Goal: Use online tool/utility: Utilize a website feature to perform a specific function

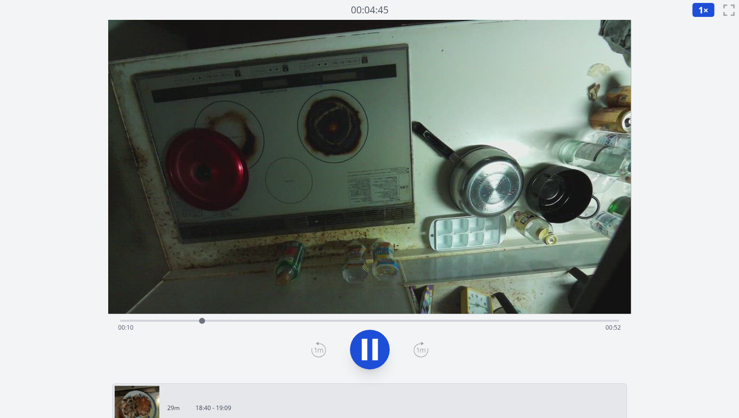
click at [553, 319] on div "Time elapsed: 00:10 Time remaining: 00:52" at bounding box center [369, 320] width 499 height 12
click at [556, 317] on div "Time elapsed: 00:56 Time remaining: 00:06" at bounding box center [369, 320] width 499 height 12
click at [536, 321] on div "Time elapsed: 00:54 Time remaining: 00:08" at bounding box center [369, 328] width 503 height 16
click at [376, 351] on icon at bounding box center [374, 349] width 5 height 21
click at [493, 320] on div "Time elapsed: 00:53 Time remaining: 00:09" at bounding box center [369, 328] width 503 height 16
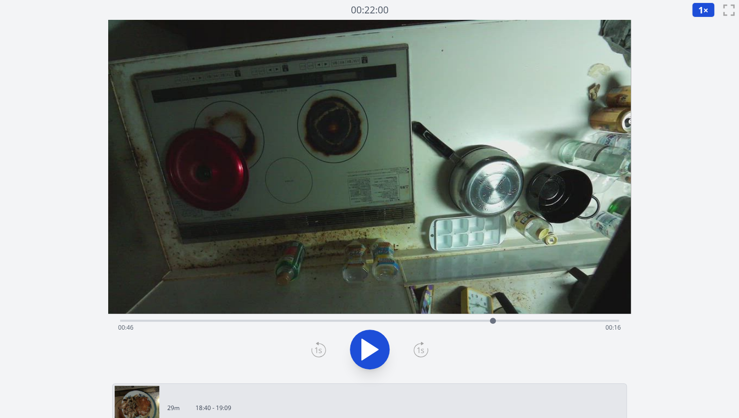
click at [472, 323] on div "Time elapsed: 00:46 Time remaining: 00:16" at bounding box center [369, 328] width 503 height 16
click at [494, 321] on div "Time elapsed: 00:43 Time remaining: 00:19" at bounding box center [369, 328] width 503 height 16
click at [507, 322] on div "Time elapsed: 00:46 Time remaining: 00:16" at bounding box center [369, 328] width 503 height 16
click at [514, 321] on div at bounding box center [507, 320] width 15 height 15
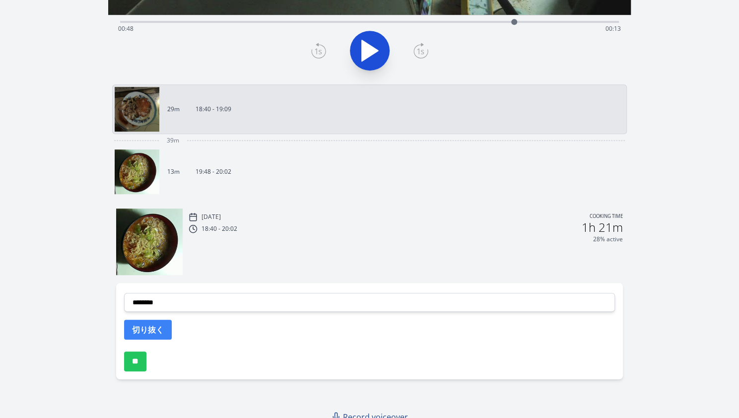
scroll to position [302, 0]
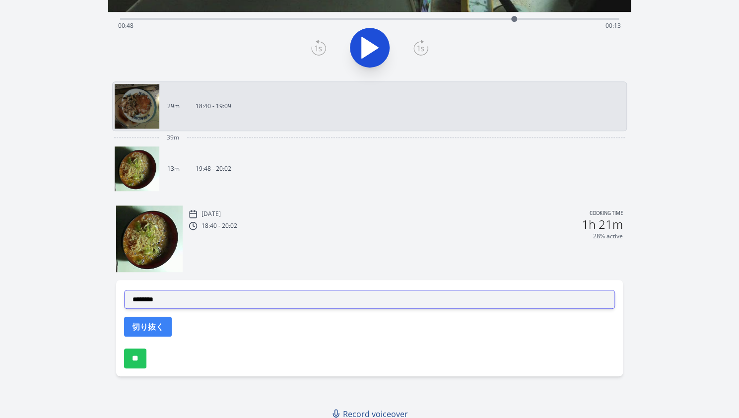
click at [261, 303] on select "**********" at bounding box center [369, 299] width 491 height 19
select select "**********"
click at [124, 290] on select "**********" at bounding box center [369, 299] width 491 height 19
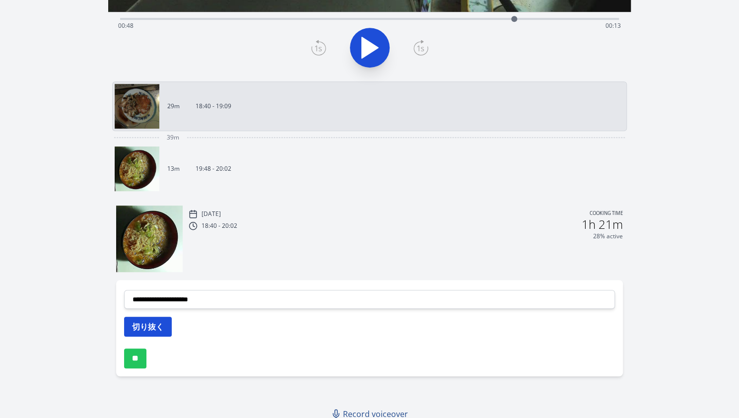
click at [154, 325] on button "切り抜く" at bounding box center [148, 327] width 48 height 20
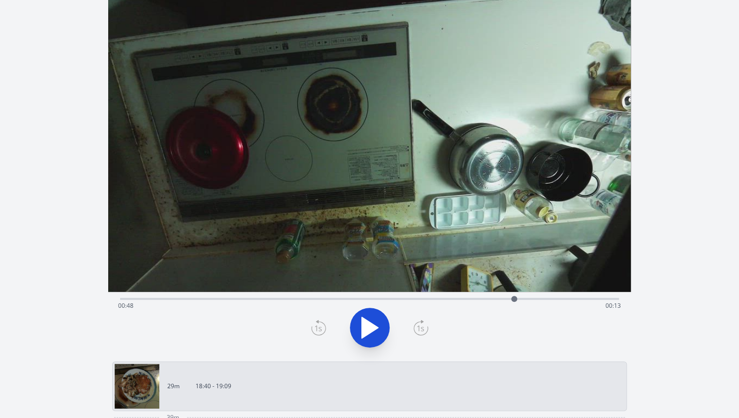
scroll to position [0, 0]
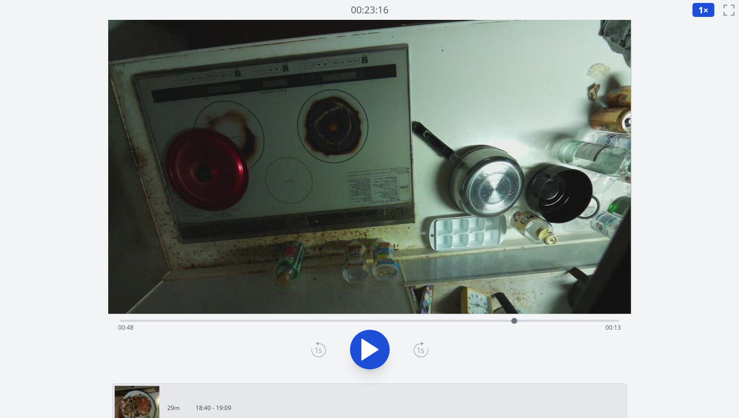
click at [369, 310] on video at bounding box center [369, 167] width 523 height 294
click at [380, 316] on div "Time elapsed: 00:48 Time remaining: 00:13" at bounding box center [369, 320] width 499 height 12
click at [387, 319] on div at bounding box center [380, 320] width 15 height 15
click at [383, 319] on div at bounding box center [387, 320] width 15 height 15
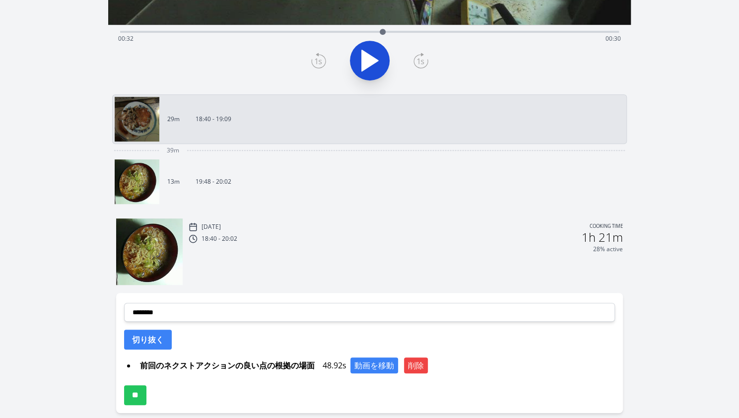
scroll to position [290, 0]
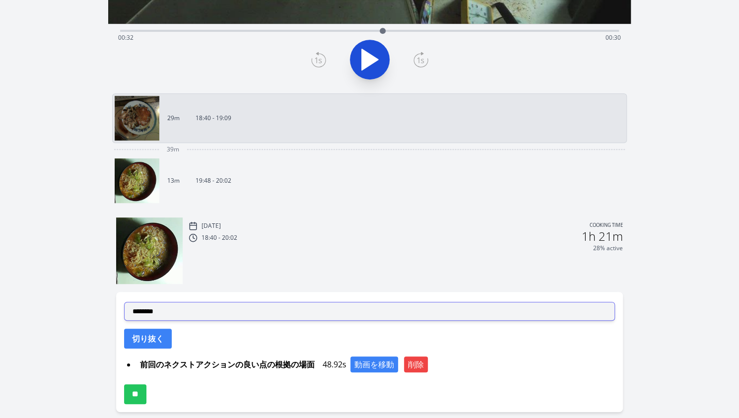
click at [281, 310] on select "**********" at bounding box center [369, 311] width 491 height 19
select select "**********"
click at [124, 302] on select "**********" at bounding box center [369, 311] width 491 height 19
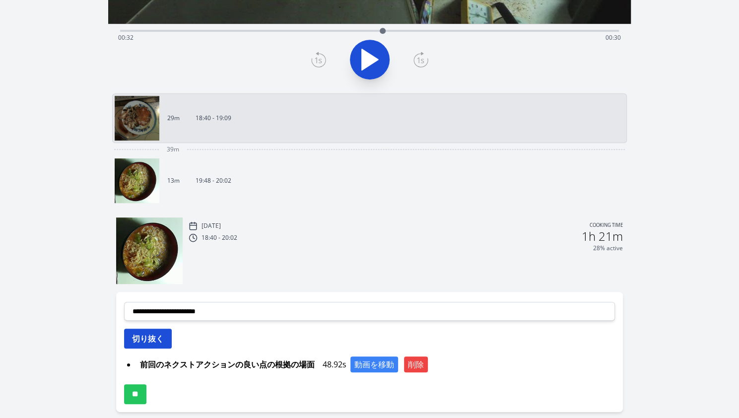
click at [157, 337] on button "切り抜く" at bounding box center [148, 339] width 48 height 20
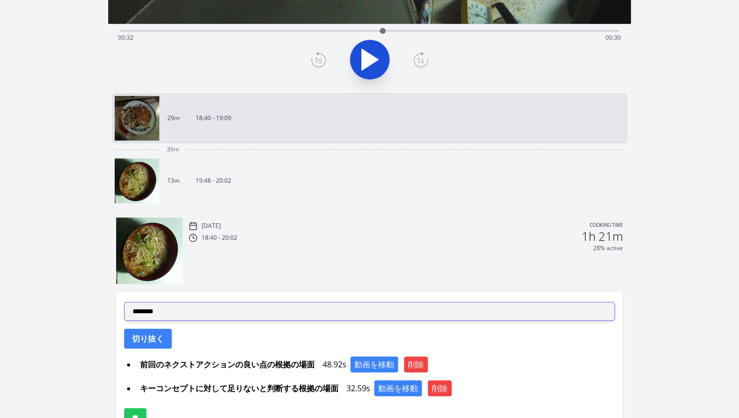
click at [195, 315] on select "**********" at bounding box center [369, 311] width 491 height 19
select select "**********"
click at [124, 302] on select "**********" at bounding box center [369, 311] width 491 height 19
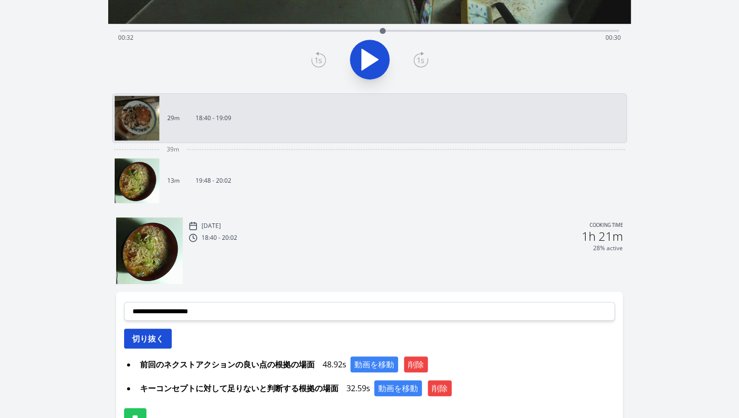
click at [156, 336] on button "切り抜く" at bounding box center [148, 339] width 48 height 20
select select
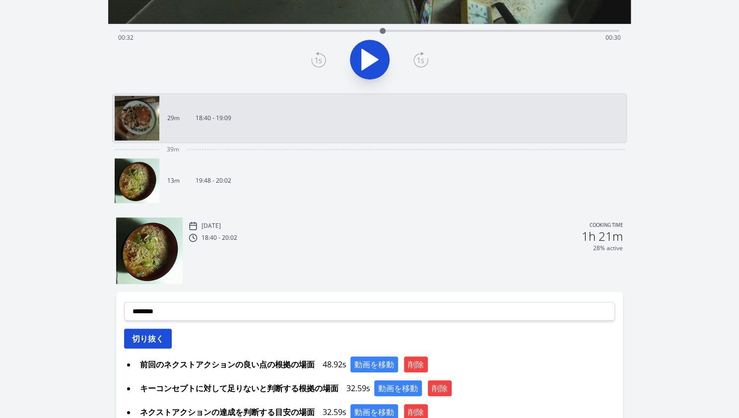
scroll to position [378, 0]
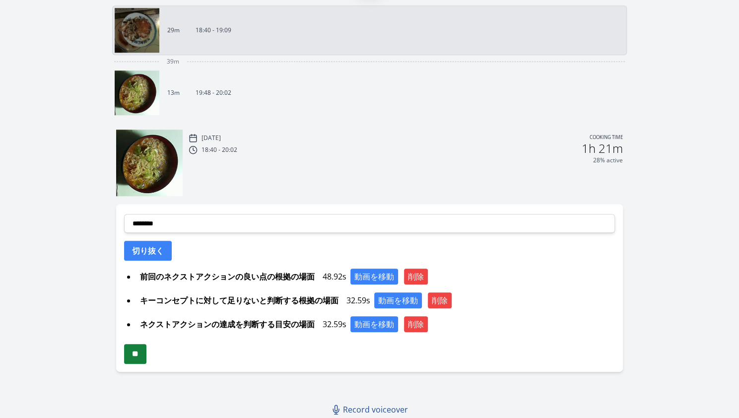
click at [144, 355] on input "**" at bounding box center [135, 354] width 22 height 20
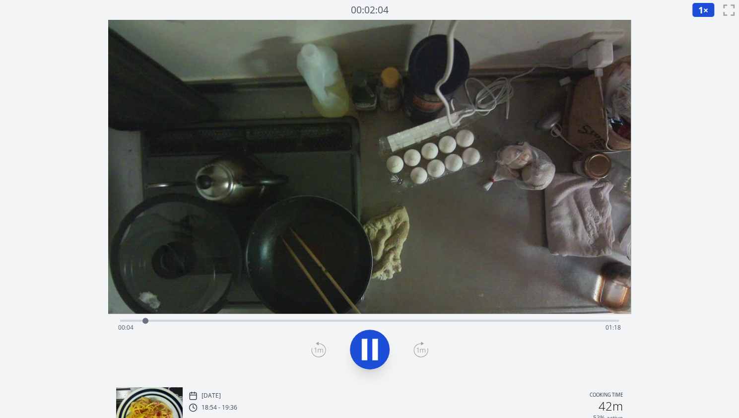
click at [230, 322] on div "Time elapsed: 00:04 Time remaining: 01:18" at bounding box center [369, 328] width 503 height 16
click at [274, 316] on div "Time elapsed: 00:19 Time remaining: 01:03" at bounding box center [369, 320] width 499 height 12
click at [301, 318] on div "Time elapsed: 00:26 Time remaining: 00:56" at bounding box center [369, 320] width 499 height 12
click at [342, 321] on div "Time elapsed: 00:30 Time remaining: 00:52" at bounding box center [369, 328] width 503 height 16
click at [372, 321] on div "Time elapsed: 00:37 Time remaining: 00:45" at bounding box center [369, 328] width 503 height 16
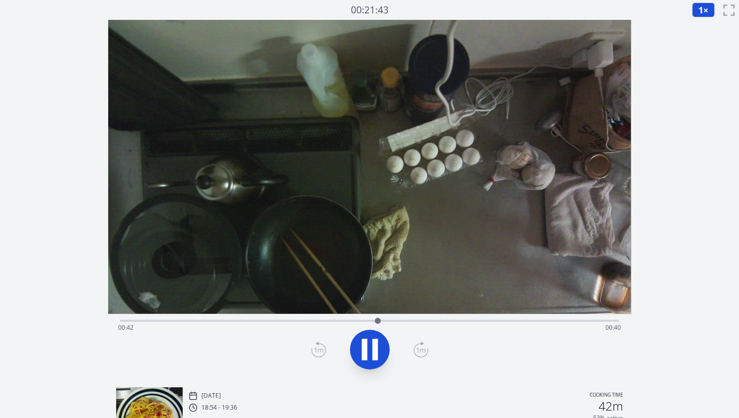
click at [407, 320] on div "Time elapsed: 00:42 Time remaining: 00:40" at bounding box center [369, 328] width 503 height 16
click at [401, 321] on div "Time elapsed: 00:49 Time remaining: 00:33" at bounding box center [369, 328] width 503 height 16
click at [363, 337] on icon at bounding box center [370, 350] width 28 height 28
click at [348, 356] on div at bounding box center [369, 350] width 511 height 48
click at [364, 350] on icon at bounding box center [364, 349] width 5 height 21
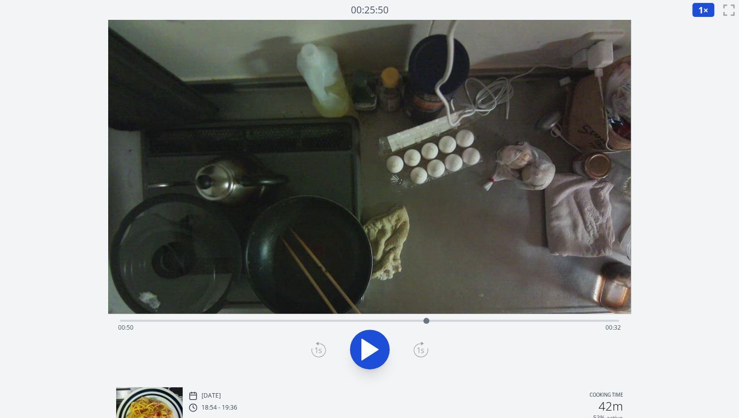
click at [305, 327] on div "Time elapsed: 00:50 Time remaining: 00:32" at bounding box center [369, 328] width 503 height 16
click at [317, 324] on div "Time elapsed: 00:30 Time remaining: 00:52" at bounding box center [369, 328] width 503 height 16
click at [332, 322] on div "Time elapsed: 00:32 Time remaining: 00:50" at bounding box center [369, 328] width 503 height 16
click at [345, 321] on div "Time elapsed: 00:34 Time remaining: 00:48" at bounding box center [369, 328] width 503 height 16
click at [366, 321] on div "Time elapsed: 00:36 Time remaining: 00:45" at bounding box center [369, 328] width 503 height 16
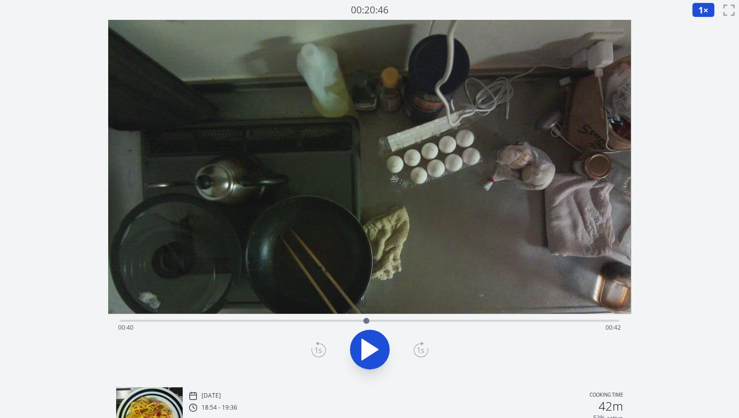
click at [389, 317] on div "Time elapsed: 00:40 Time remaining: 00:42" at bounding box center [369, 320] width 499 height 12
click at [379, 340] on icon at bounding box center [370, 350] width 28 height 28
click at [378, 344] on icon at bounding box center [370, 350] width 28 height 28
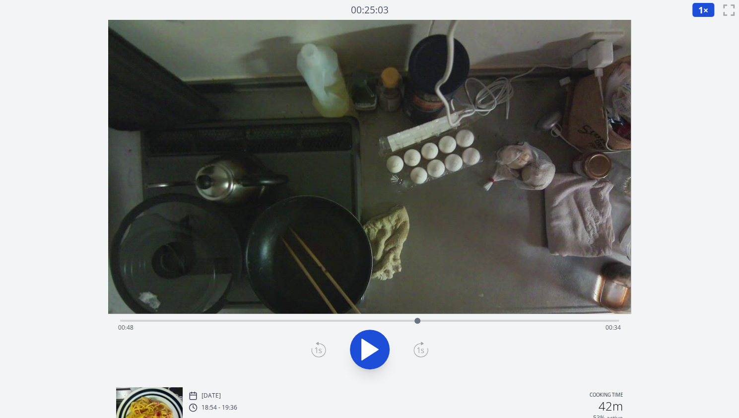
click at [323, 347] on icon at bounding box center [318, 349] width 15 height 16
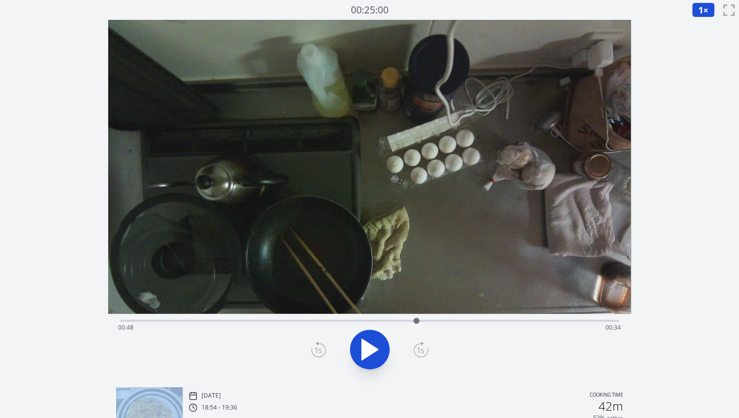
click at [323, 347] on icon at bounding box center [318, 349] width 15 height 16
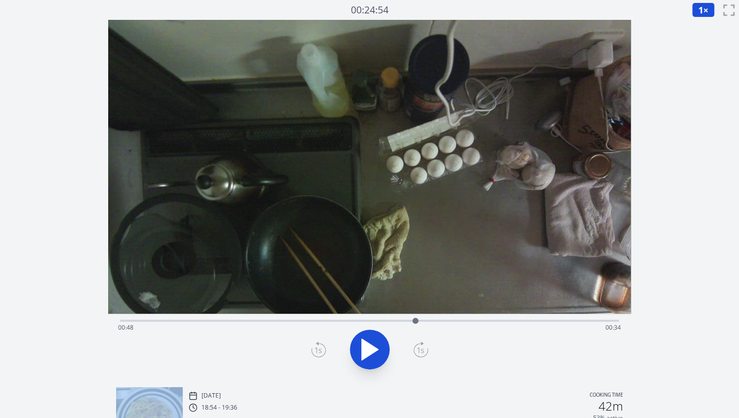
click at [323, 347] on icon at bounding box center [318, 349] width 15 height 16
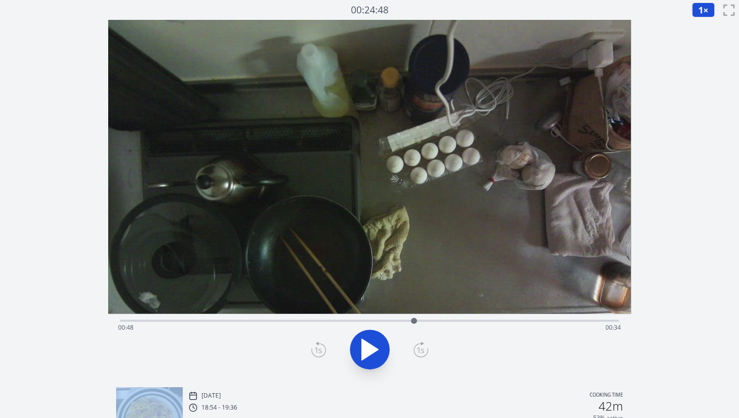
click at [323, 347] on icon at bounding box center [318, 349] width 15 height 16
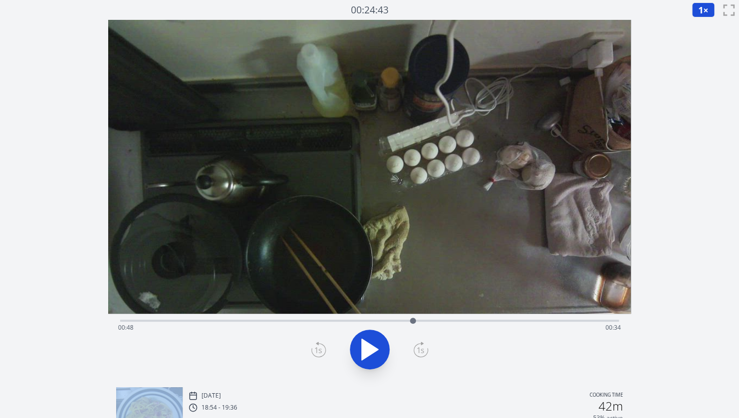
click at [323, 347] on icon at bounding box center [318, 349] width 15 height 16
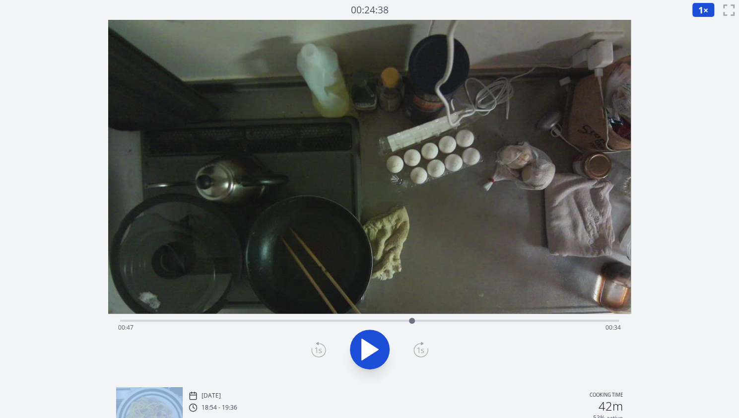
click at [323, 347] on icon at bounding box center [318, 349] width 15 height 16
click at [417, 343] on icon at bounding box center [420, 349] width 15 height 16
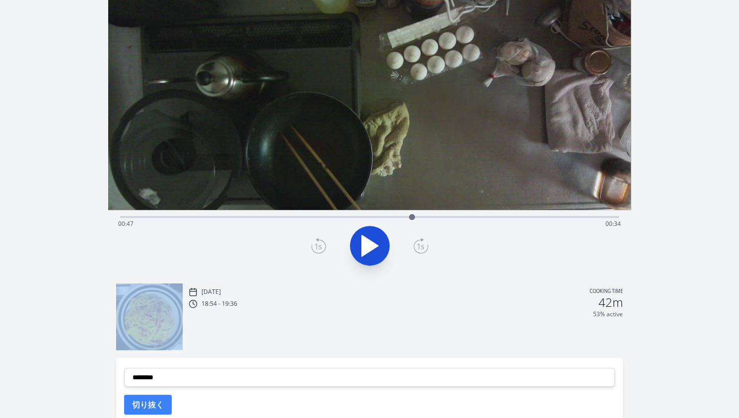
scroll to position [127, 0]
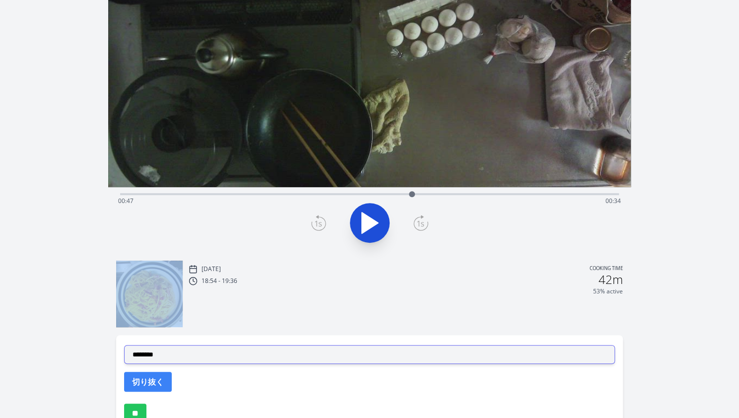
click at [358, 352] on select "**********" at bounding box center [369, 354] width 491 height 19
select select "**********"
click at [124, 345] on select "**********" at bounding box center [369, 354] width 491 height 19
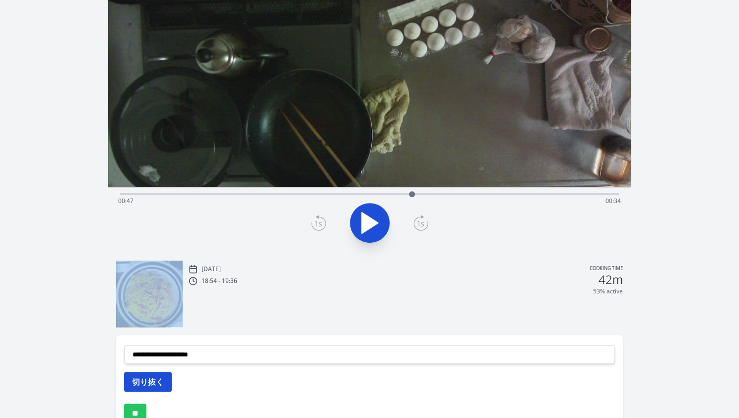
click at [167, 382] on button "切り抜く" at bounding box center [148, 382] width 48 height 20
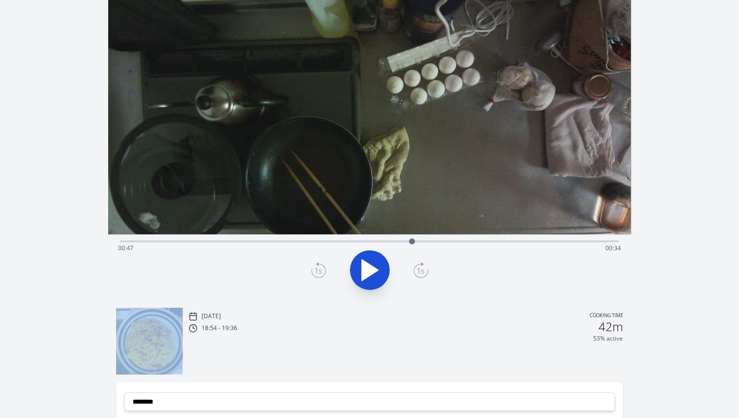
scroll to position [78, 0]
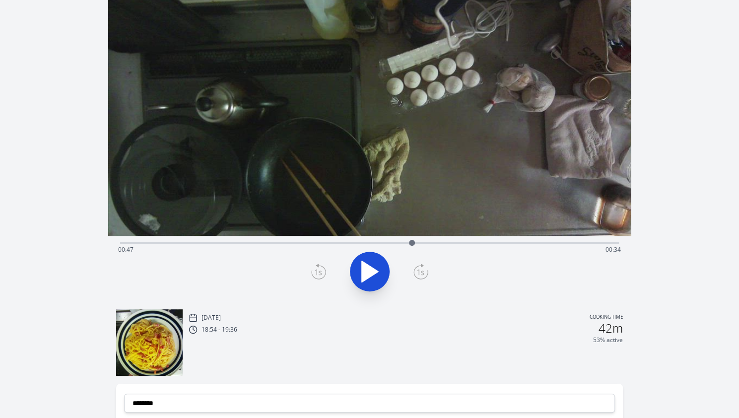
click at [447, 243] on div "Time elapsed: 00:47 Time remaining: 00:34" at bounding box center [369, 250] width 503 height 16
click at [386, 266] on button at bounding box center [370, 272] width 40 height 40
click at [451, 241] on div at bounding box center [457, 242] width 15 height 15
click at [437, 242] on div "Time elapsed: 00:54 Time remaining: 00:28" at bounding box center [369, 250] width 503 height 16
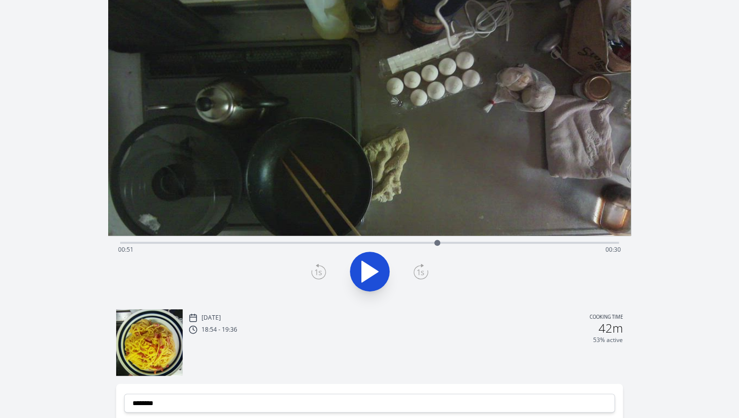
click at [380, 259] on icon at bounding box center [370, 272] width 28 height 28
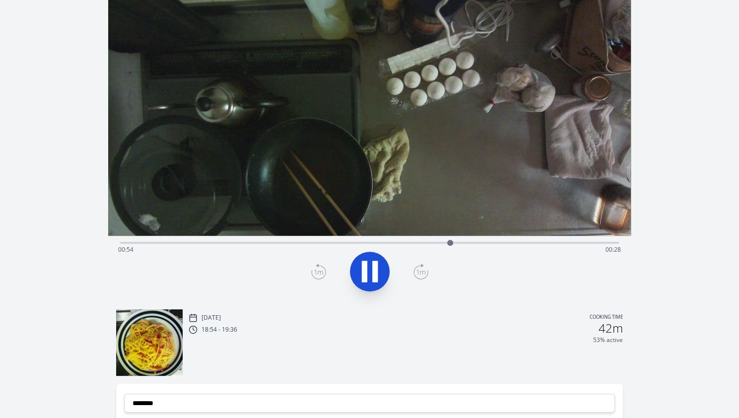
click at [380, 259] on icon at bounding box center [370, 272] width 28 height 28
click at [320, 269] on icon at bounding box center [318, 272] width 15 height 16
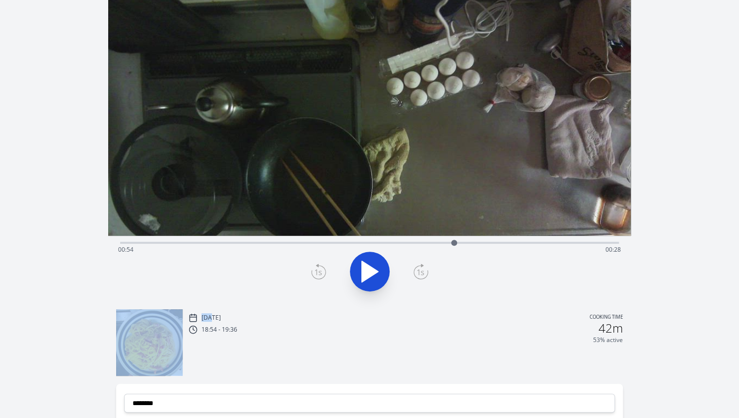
click at [320, 269] on icon at bounding box center [318, 272] width 15 height 16
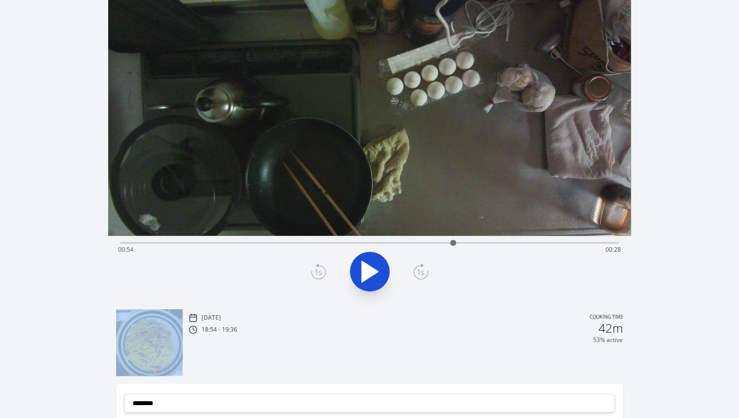
click at [320, 269] on icon at bounding box center [318, 272] width 15 height 16
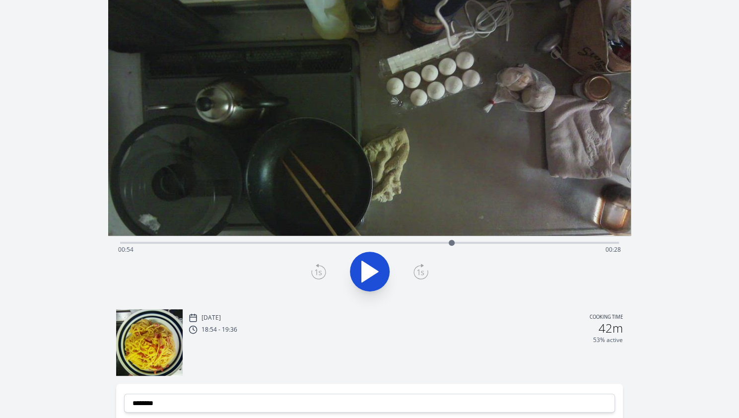
click at [320, 269] on icon at bounding box center [318, 272] width 15 height 16
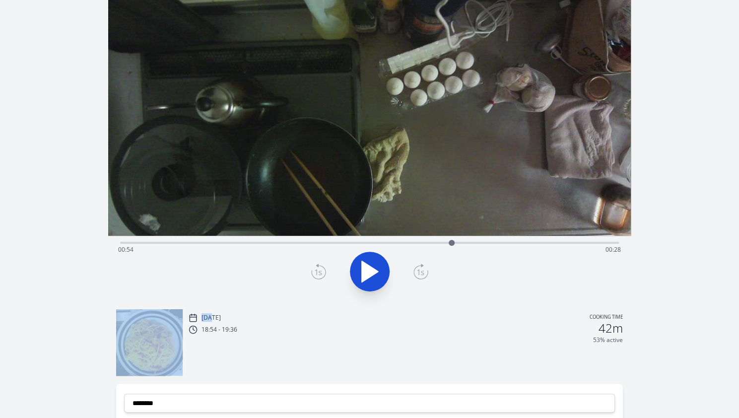
click at [320, 269] on icon at bounding box center [318, 272] width 15 height 16
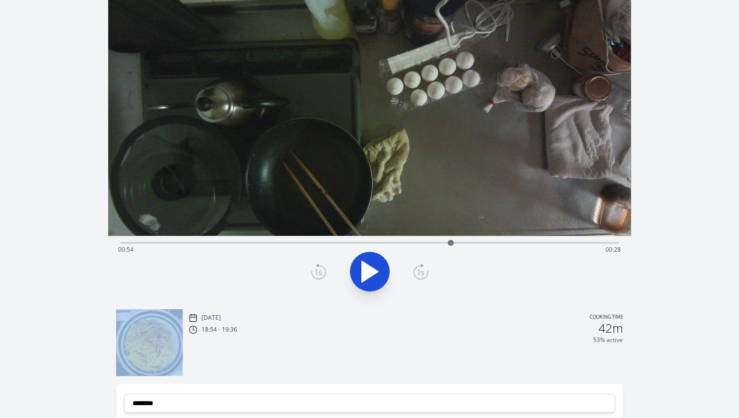
click at [320, 269] on icon at bounding box center [318, 272] width 15 height 16
click at [420, 270] on icon at bounding box center [420, 272] width 15 height 16
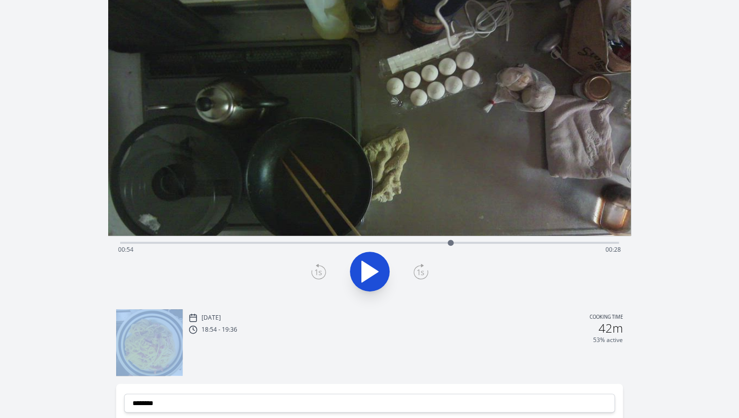
scroll to position [211, 0]
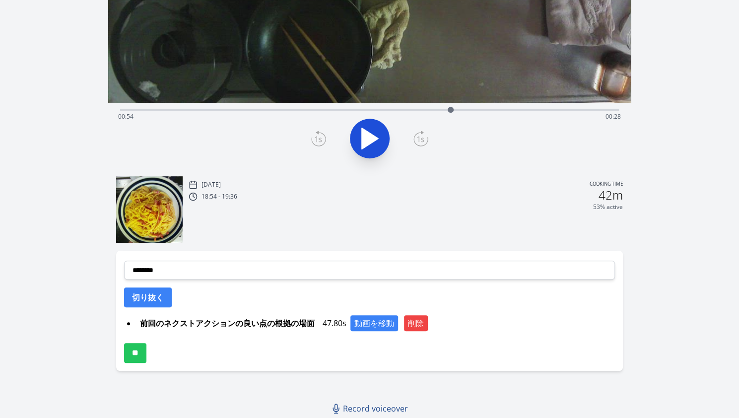
click at [316, 137] on icon at bounding box center [318, 139] width 7 height 6
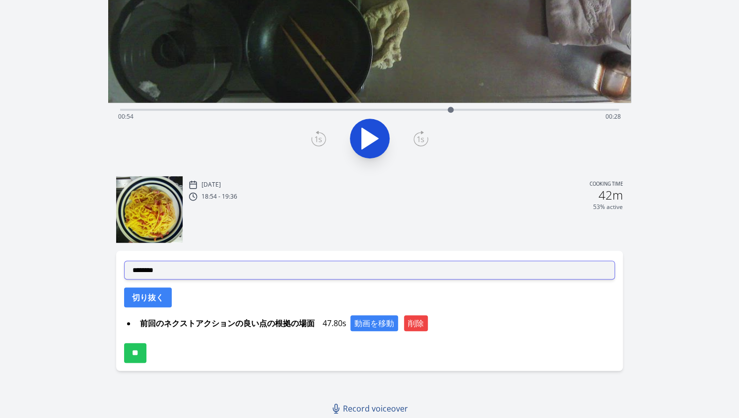
click at [243, 270] on select "**********" at bounding box center [369, 270] width 491 height 19
select select "**********"
click at [124, 261] on select "**********" at bounding box center [369, 270] width 491 height 19
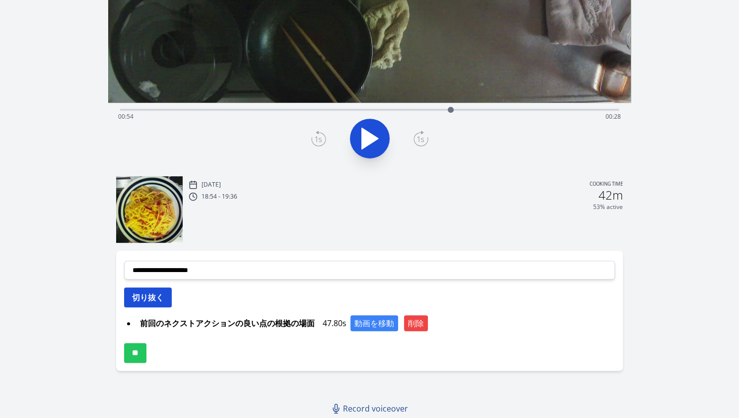
click at [160, 291] on button "切り抜く" at bounding box center [148, 297] width 48 height 20
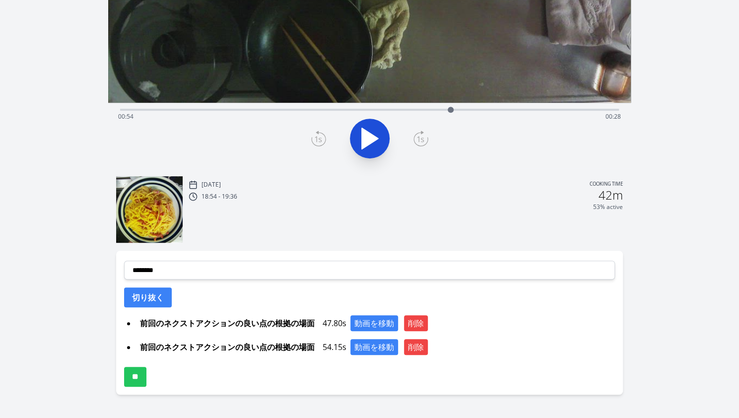
scroll to position [69, 0]
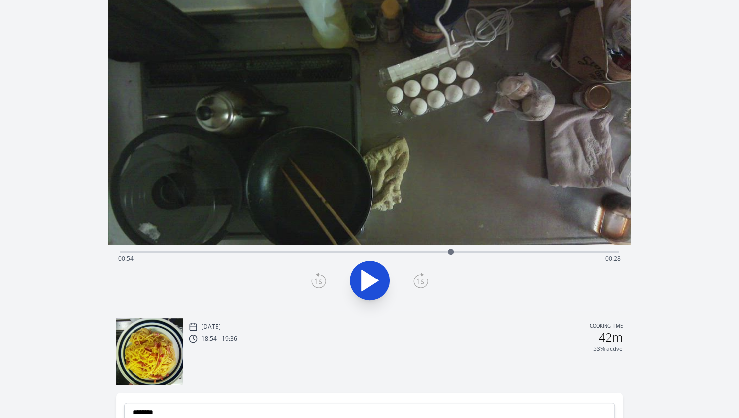
click at [180, 256] on div "Time elapsed: 00:54 Time remaining: 00:28" at bounding box center [369, 259] width 503 height 16
click at [194, 253] on div "Time elapsed: 00:09 Time remaining: 01:12" at bounding box center [369, 259] width 503 height 16
click at [203, 253] on div "Time elapsed: 00:12 Time remaining: 01:10" at bounding box center [369, 259] width 503 height 16
click at [210, 254] on div "Time elapsed: 00:13 Time remaining: 01:09" at bounding box center [369, 259] width 503 height 16
click at [222, 254] on div "Time elapsed: 00:14 Time remaining: 01:07" at bounding box center [369, 259] width 503 height 16
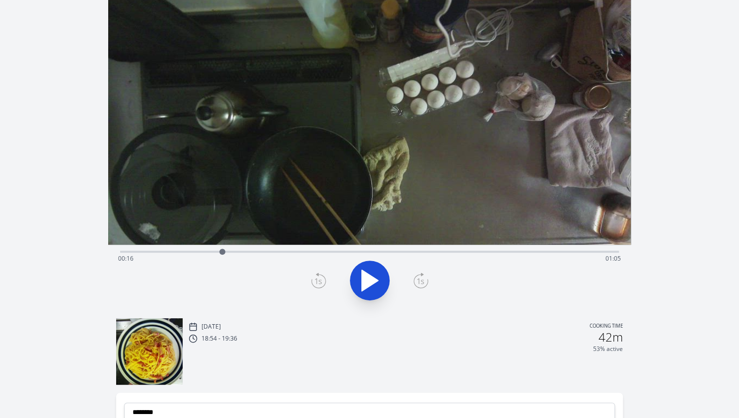
click at [246, 254] on div "Time elapsed: 00:16 Time remaining: 01:05" at bounding box center [369, 259] width 503 height 16
click at [267, 253] on div "Time elapsed: 00:20 Time remaining: 01:02" at bounding box center [369, 259] width 503 height 16
click at [295, 254] on div "Time elapsed: 00:24 Time remaining: 00:58" at bounding box center [369, 259] width 503 height 16
click at [325, 253] on div "Time elapsed: 00:28 Time remaining: 00:54" at bounding box center [369, 259] width 503 height 16
click at [345, 252] on div "Time elapsed: 00:33 Time remaining: 00:49" at bounding box center [369, 259] width 503 height 16
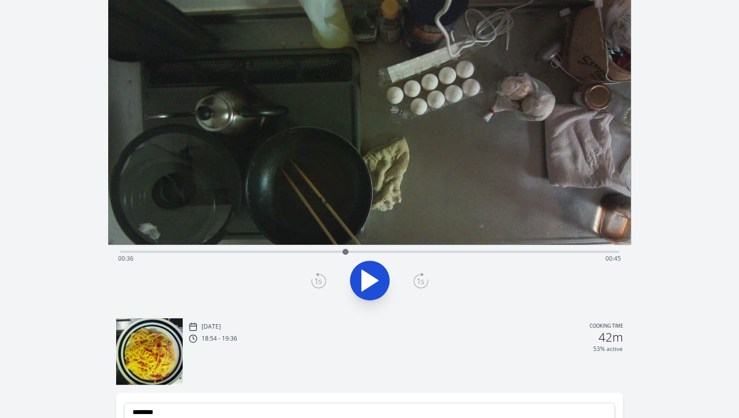
click at [360, 252] on div "Time elapsed: 00:36 Time remaining: 00:45" at bounding box center [369, 259] width 503 height 16
click at [384, 252] on div "Time elapsed: 00:39 Time remaining: 00:43" at bounding box center [369, 259] width 503 height 16
click at [317, 276] on icon at bounding box center [318, 280] width 15 height 16
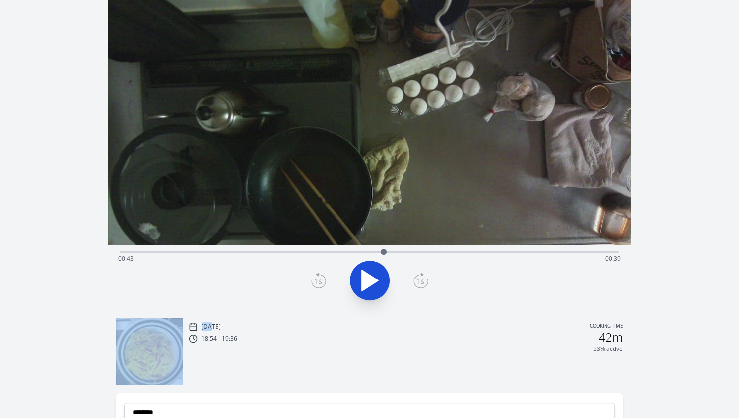
click at [317, 276] on icon at bounding box center [318, 280] width 15 height 16
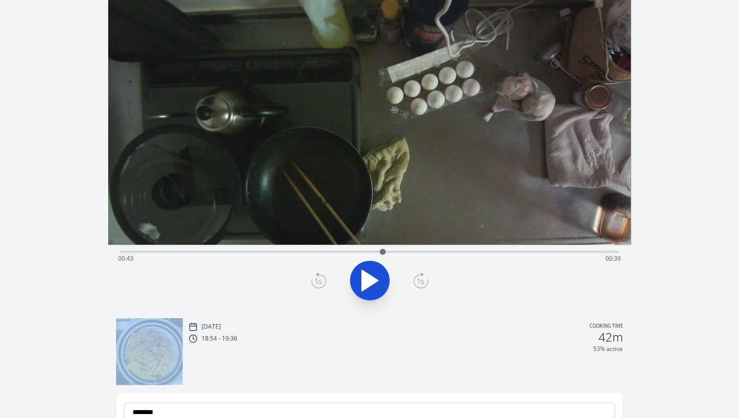
click at [317, 276] on icon at bounding box center [318, 280] width 15 height 16
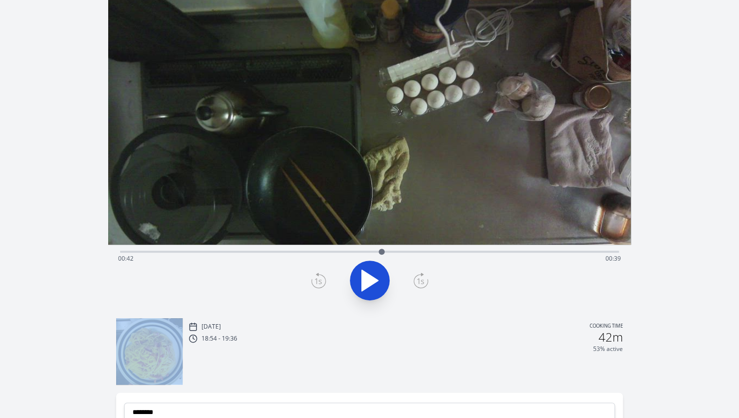
click at [317, 276] on icon at bounding box center [318, 280] width 15 height 16
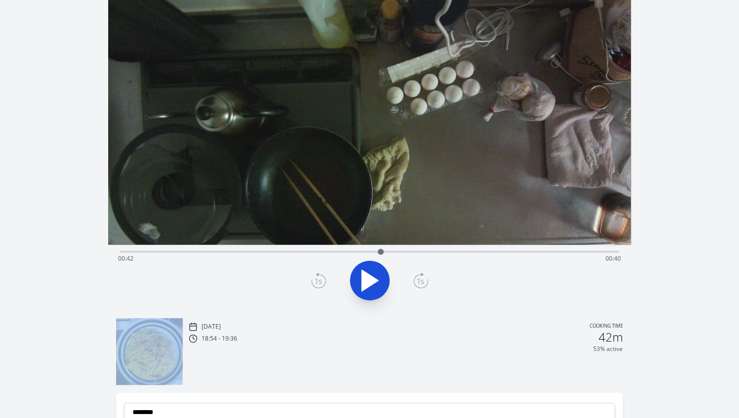
click at [317, 276] on icon at bounding box center [318, 280] width 15 height 16
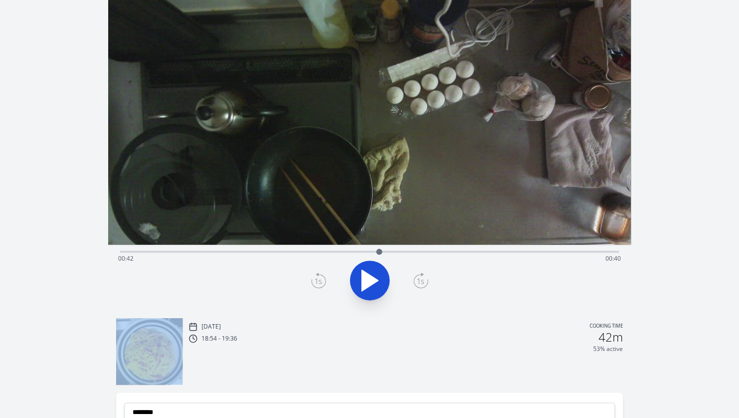
click at [317, 276] on icon at bounding box center [318, 280] width 15 height 16
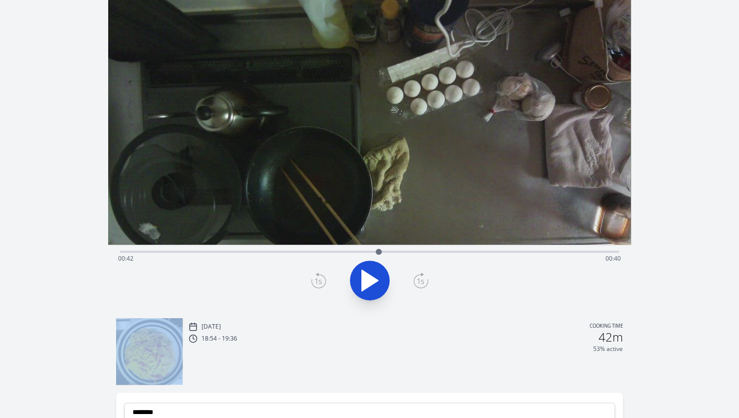
click at [317, 276] on icon at bounding box center [318, 280] width 15 height 16
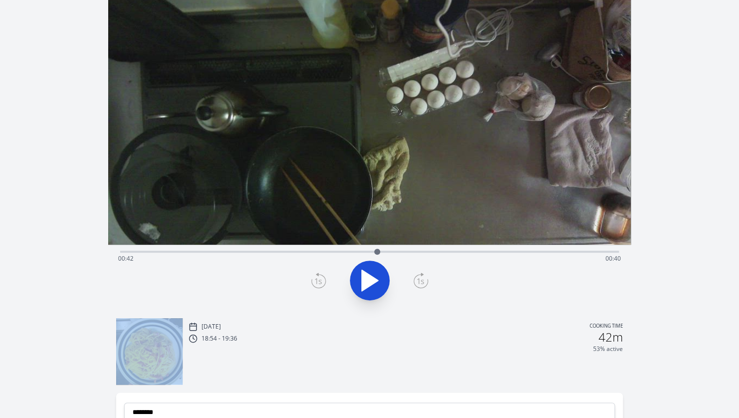
click at [317, 276] on icon at bounding box center [318, 280] width 15 height 16
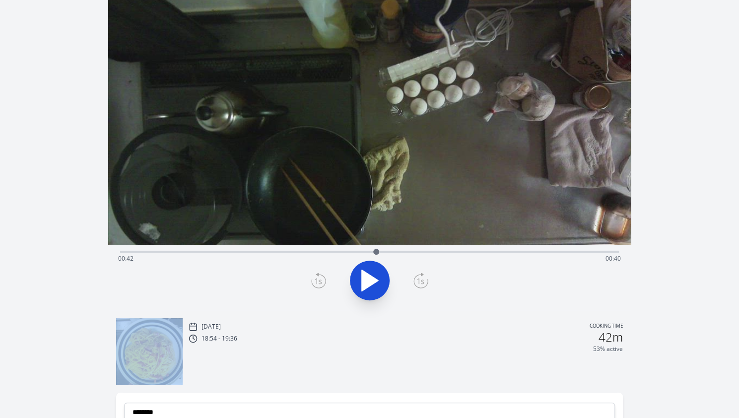
click at [317, 276] on icon at bounding box center [318, 280] width 15 height 16
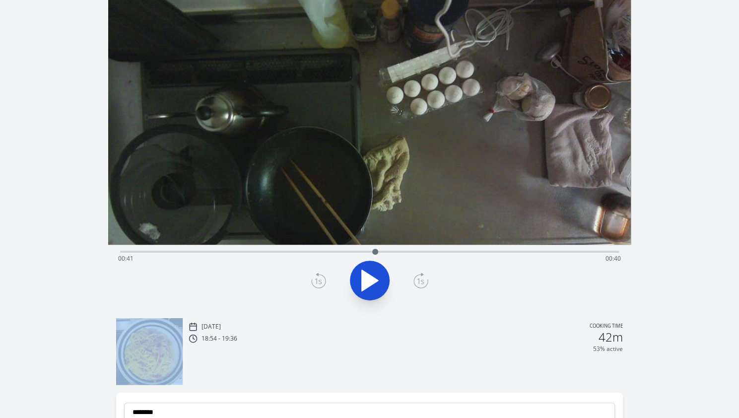
click at [317, 276] on icon at bounding box center [318, 280] width 15 height 16
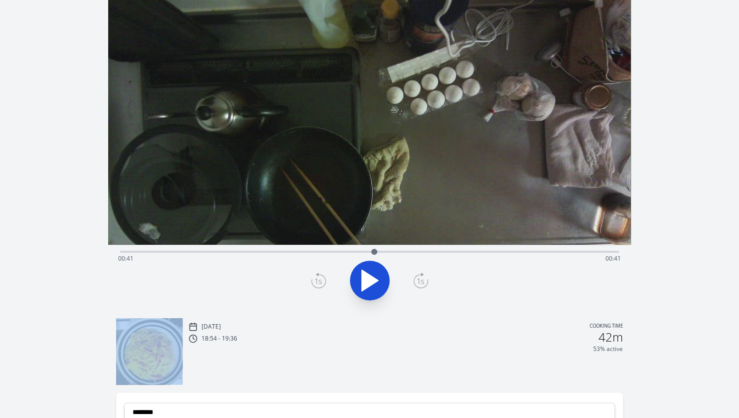
click at [317, 276] on icon at bounding box center [318, 280] width 15 height 16
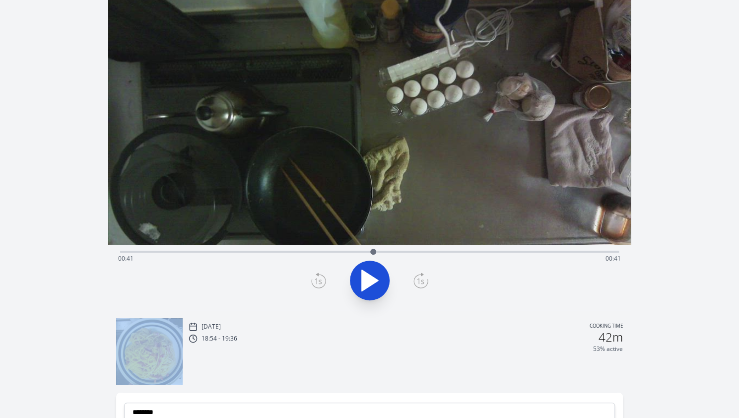
click at [317, 276] on icon at bounding box center [318, 280] width 15 height 16
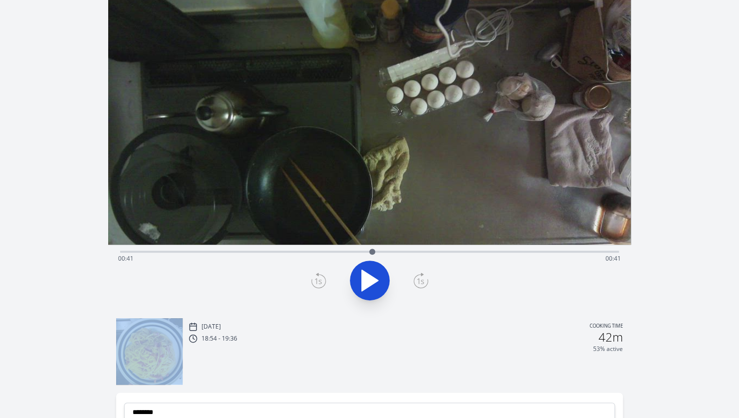
click at [317, 276] on icon at bounding box center [318, 280] width 15 height 16
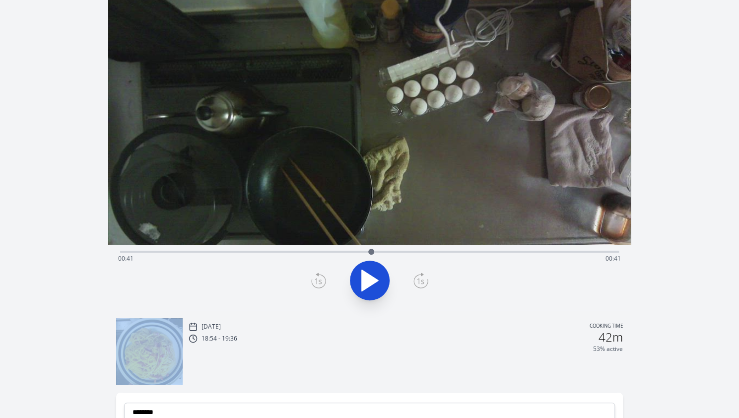
click at [317, 276] on icon at bounding box center [318, 280] width 15 height 16
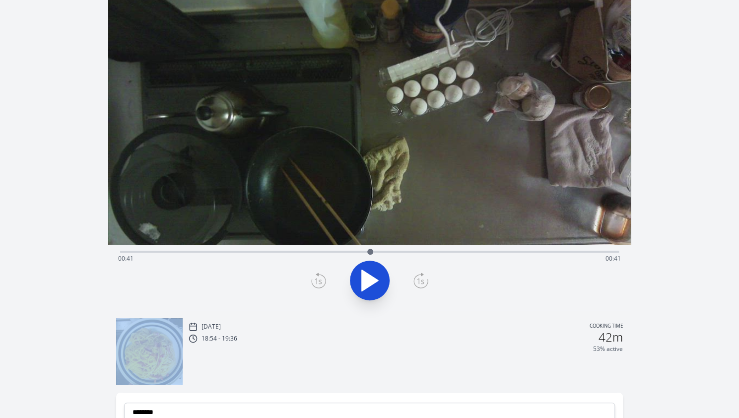
click at [317, 276] on icon at bounding box center [318, 280] width 15 height 16
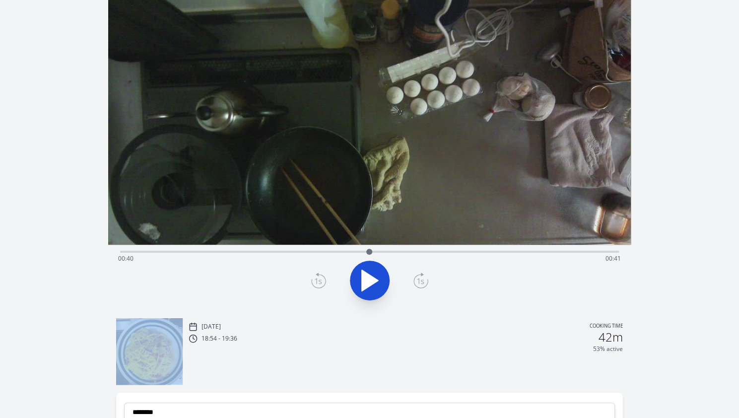
click at [317, 276] on icon at bounding box center [318, 280] width 15 height 16
click at [422, 275] on icon at bounding box center [420, 280] width 15 height 16
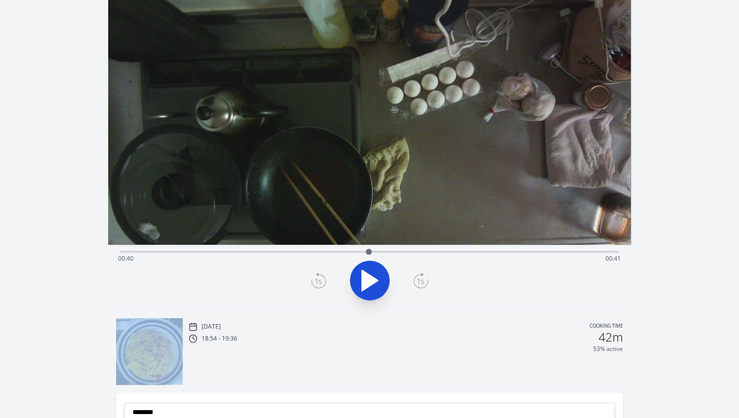
click at [422, 275] on icon at bounding box center [420, 280] width 15 height 16
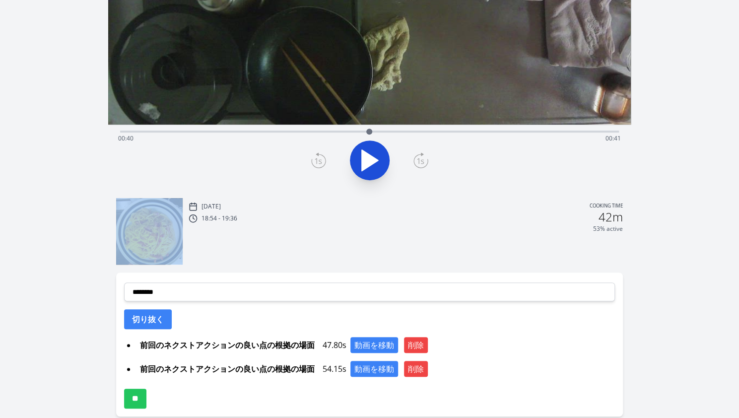
scroll to position [190, 0]
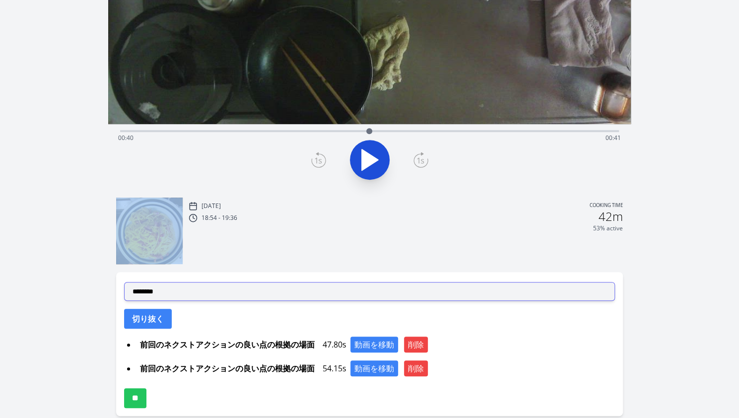
click at [296, 289] on select "**********" at bounding box center [369, 291] width 491 height 19
select select "**********"
click at [124, 282] on select "**********" at bounding box center [369, 291] width 491 height 19
click at [194, 286] on select "**********" at bounding box center [369, 291] width 491 height 19
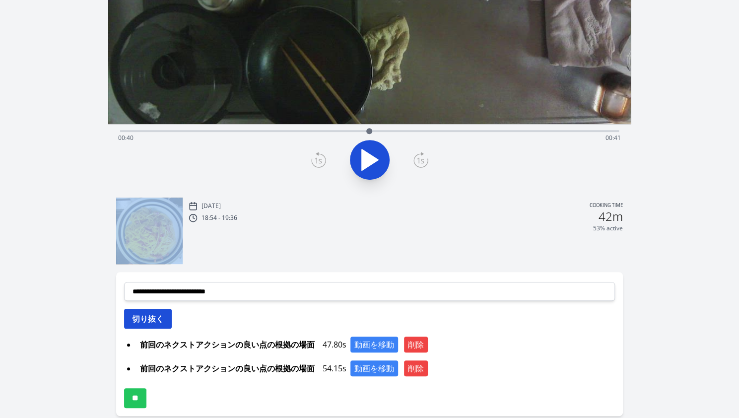
click at [158, 319] on button "切り抜く" at bounding box center [148, 319] width 48 height 20
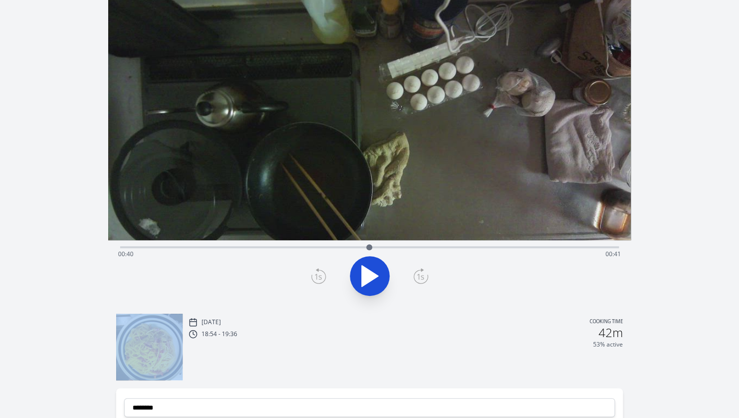
scroll to position [220, 0]
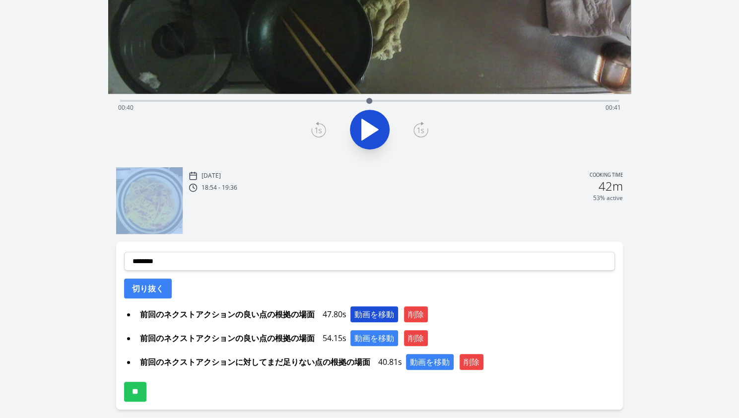
click at [359, 315] on button "動画を移動" at bounding box center [374, 314] width 48 height 16
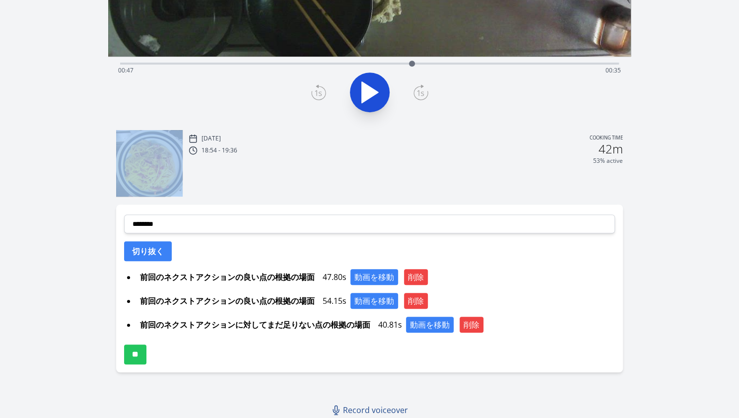
scroll to position [258, 0]
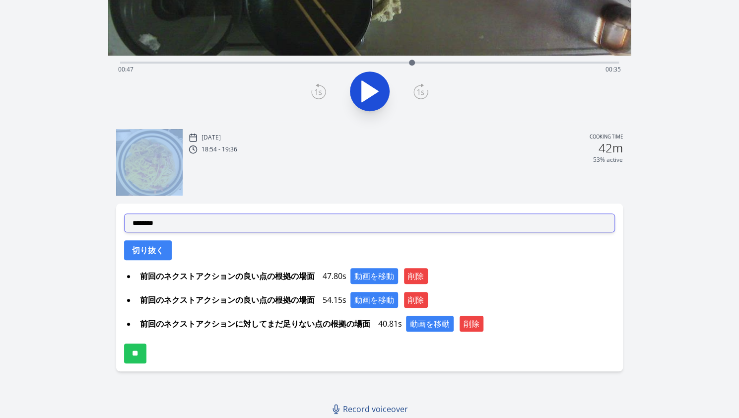
click at [173, 229] on select "**********" at bounding box center [369, 222] width 491 height 19
select select "**********"
click at [124, 213] on select "**********" at bounding box center [369, 222] width 491 height 19
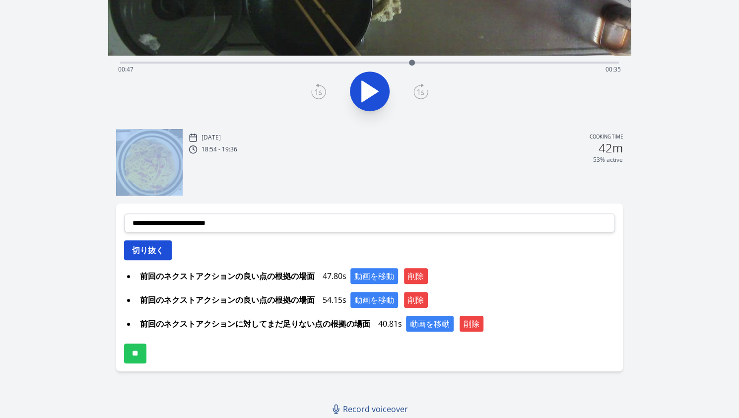
click at [147, 250] on button "切り抜く" at bounding box center [148, 250] width 48 height 20
select select
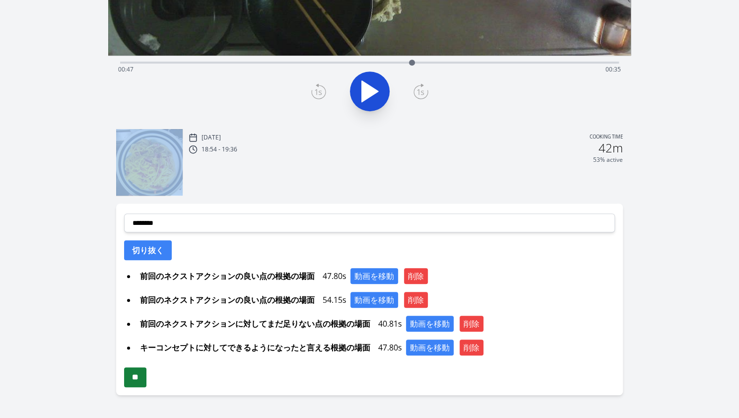
click at [143, 378] on input "**" at bounding box center [135, 377] width 22 height 20
